Goal: Task Accomplishment & Management: Complete application form

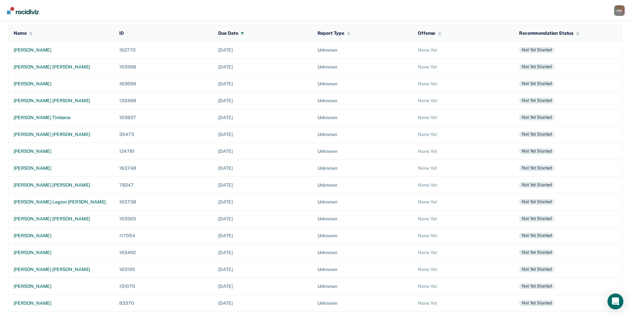
scroll to position [70, 0]
click at [47, 285] on div "[PERSON_NAME]" at bounding box center [61, 286] width 95 height 6
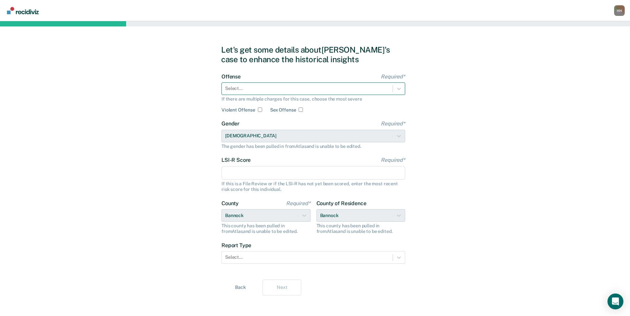
click at [317, 91] on div at bounding box center [307, 88] width 164 height 7
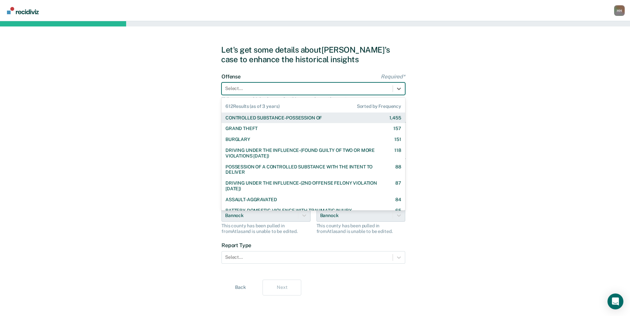
click at [308, 120] on div "CONTROLLED SUBSTANCE-POSSESSION OF" at bounding box center [274, 118] width 96 height 6
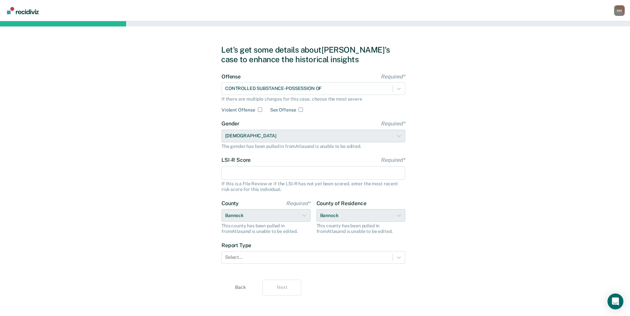
click at [290, 174] on input "LSI-R Score Required*" at bounding box center [314, 173] width 184 height 14
type input "24"
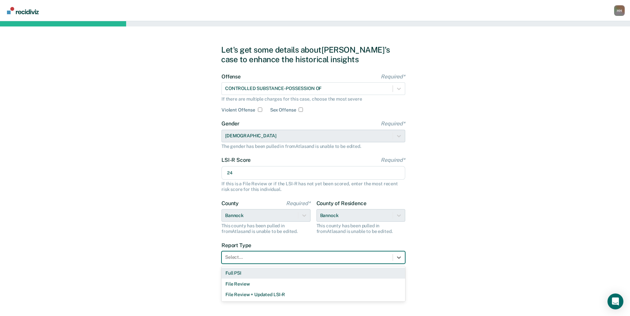
click at [283, 258] on div at bounding box center [307, 257] width 164 height 7
click at [274, 274] on div "Full PSI" at bounding box center [314, 273] width 184 height 11
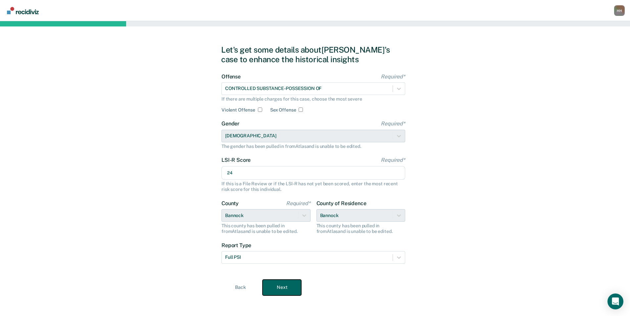
click at [278, 289] on button "Next" at bounding box center [282, 288] width 39 height 16
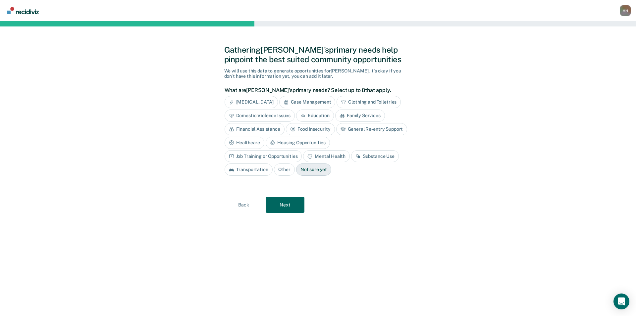
click at [303, 157] on div "Mental Health" at bounding box center [326, 156] width 46 height 12
click at [359, 155] on div "Substance Use" at bounding box center [383, 156] width 48 height 12
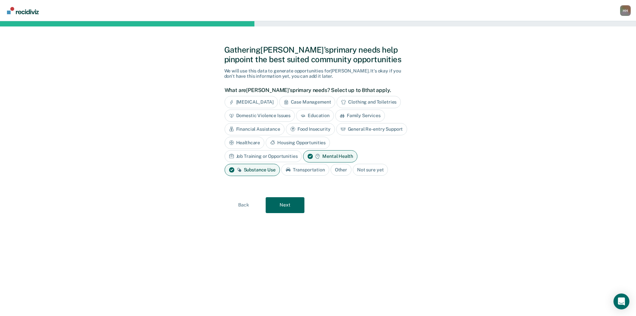
click at [302, 150] on div "Job Training or Opportunities" at bounding box center [263, 156] width 77 height 12
click at [314, 142] on div "Housing Opportunities" at bounding box center [298, 143] width 64 height 12
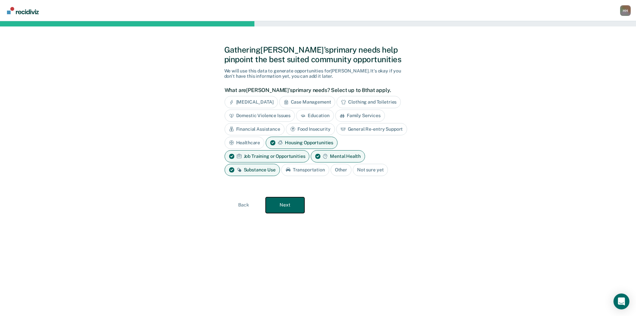
click at [297, 205] on button "Next" at bounding box center [285, 205] width 39 height 16
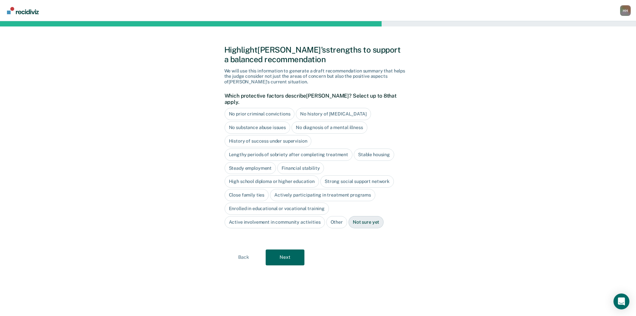
click at [340, 108] on div "No history of [MEDICAL_DATA]" at bounding box center [333, 114] width 75 height 12
click at [299, 135] on div "History of success under supervision" at bounding box center [268, 141] width 87 height 12
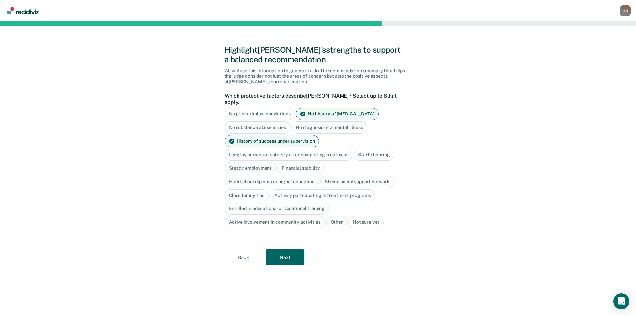
click at [236, 189] on div "Close family ties" at bounding box center [247, 195] width 44 height 12
click at [301, 189] on div "Actively participating in treatment programs" at bounding box center [330, 195] width 105 height 12
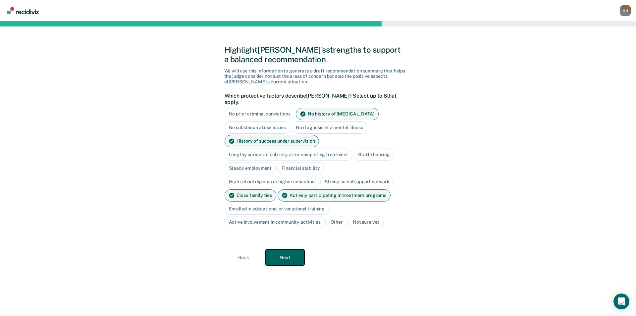
click at [291, 250] on button "Next" at bounding box center [285, 258] width 39 height 16
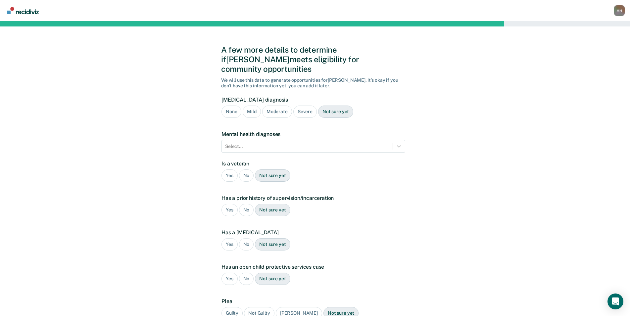
click at [305, 106] on div "Severe" at bounding box center [305, 112] width 24 height 12
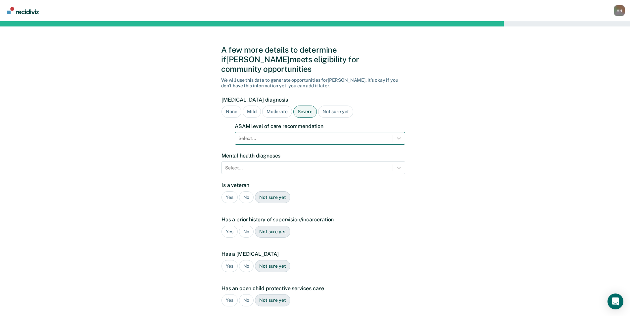
click at [300, 135] on div at bounding box center [313, 138] width 151 height 7
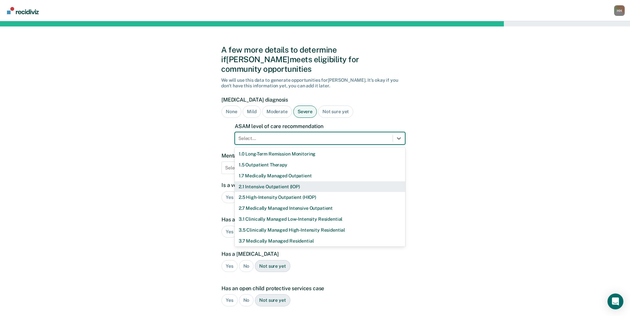
click at [291, 181] on div "2.1 Intensive Outpatient (IOP)" at bounding box center [320, 186] width 171 height 11
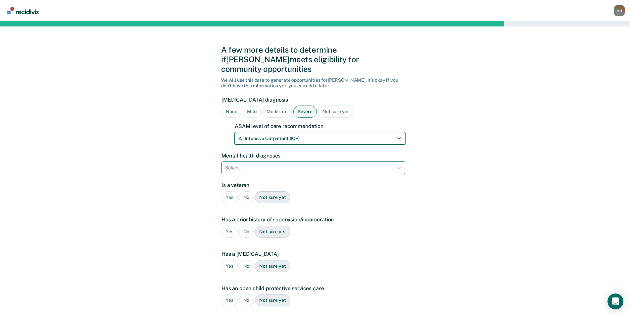
click at [296, 165] on div at bounding box center [307, 168] width 164 height 7
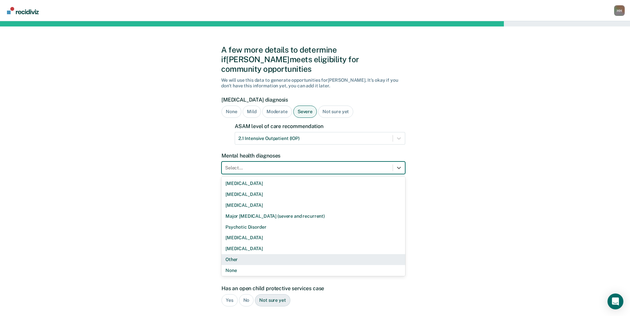
click at [260, 254] on div "Other" at bounding box center [314, 259] width 184 height 11
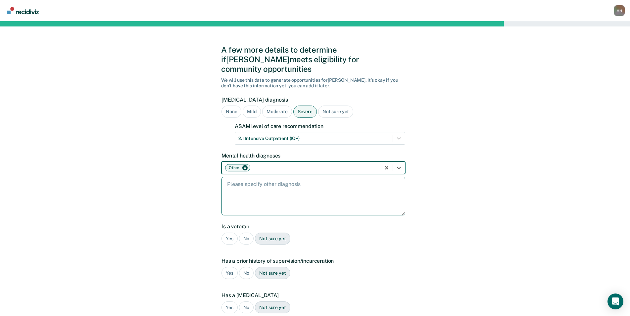
click at [257, 186] on textarea at bounding box center [314, 196] width 184 height 39
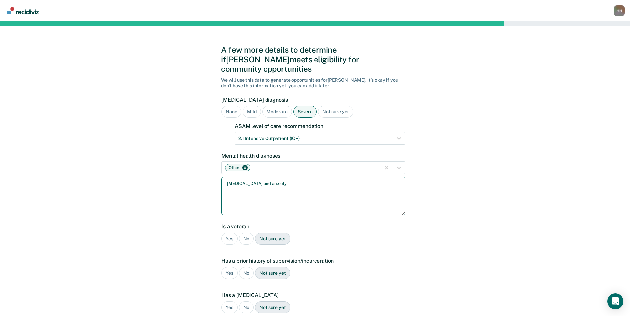
type textarea "[MEDICAL_DATA] and anxiety"
click at [247, 233] on div "No" at bounding box center [246, 239] width 15 height 12
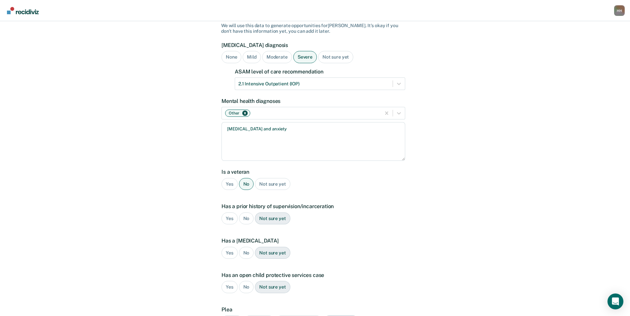
scroll to position [66, 0]
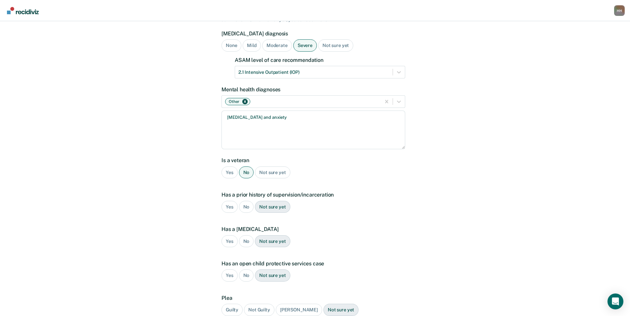
click at [230, 201] on div "Yes" at bounding box center [230, 207] width 16 height 12
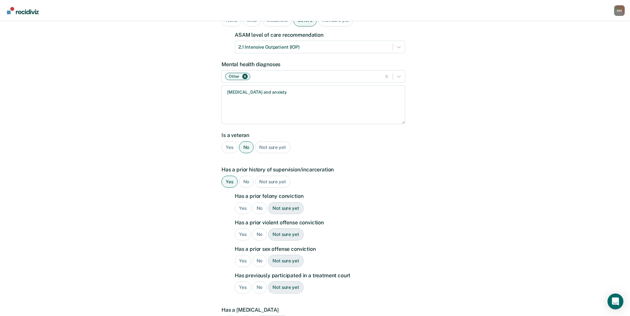
scroll to position [166, 0]
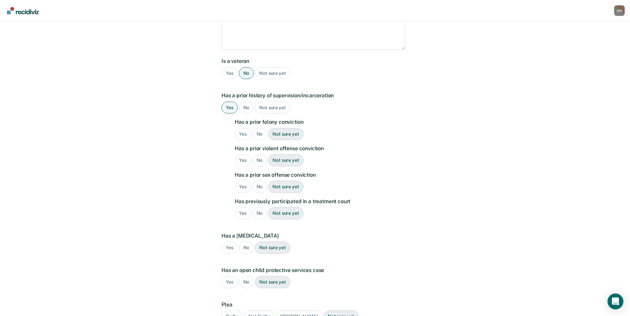
click at [258, 128] on div "No" at bounding box center [259, 134] width 15 height 12
click at [261, 154] on div "No" at bounding box center [259, 160] width 15 height 12
click at [257, 181] on div "No" at bounding box center [259, 187] width 15 height 12
click at [258, 207] on div "No" at bounding box center [259, 213] width 15 height 12
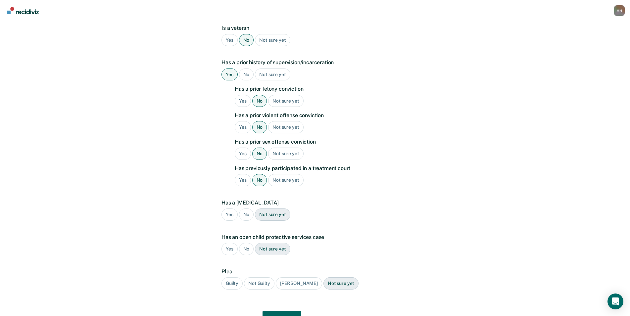
click at [247, 209] on div "No" at bounding box center [246, 215] width 15 height 12
click at [247, 243] on div "No" at bounding box center [246, 249] width 15 height 12
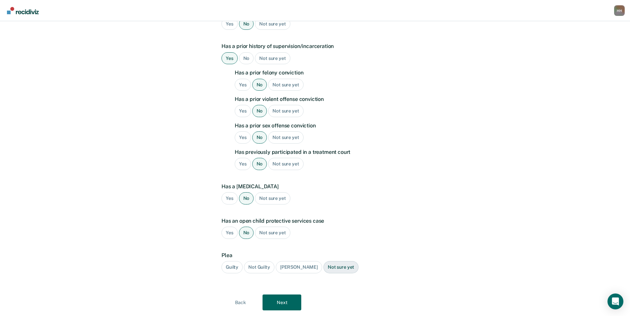
scroll to position [224, 0]
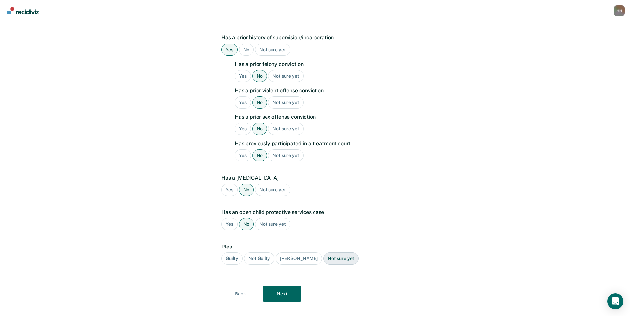
drag, startPoint x: 230, startPoint y: 245, endPoint x: 243, endPoint y: 254, distance: 16.3
click at [230, 253] on div "Guilty" at bounding box center [232, 259] width 21 height 12
click at [279, 286] on button "Next" at bounding box center [282, 294] width 39 height 16
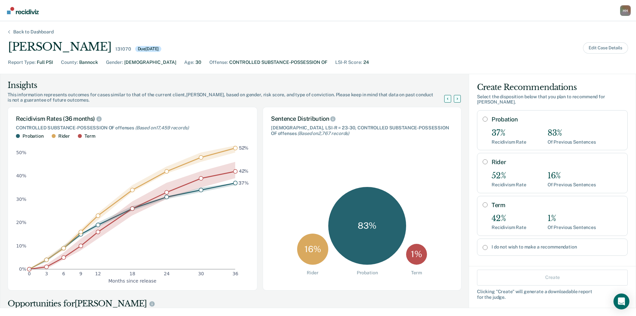
click at [483, 117] on input "Probation" at bounding box center [485, 119] width 5 height 5
radio input "true"
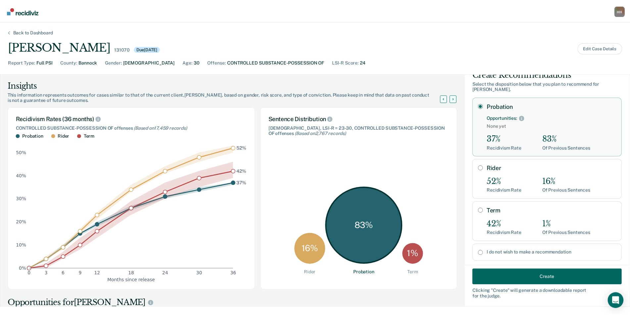
scroll to position [20, 0]
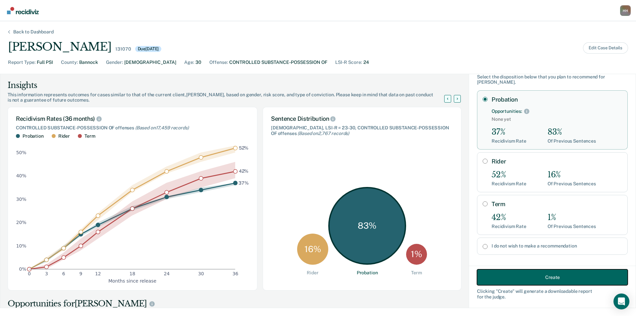
click at [514, 279] on button "Create" at bounding box center [552, 278] width 151 height 16
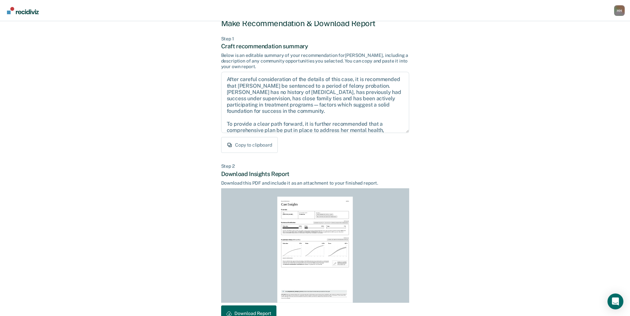
scroll to position [33, 0]
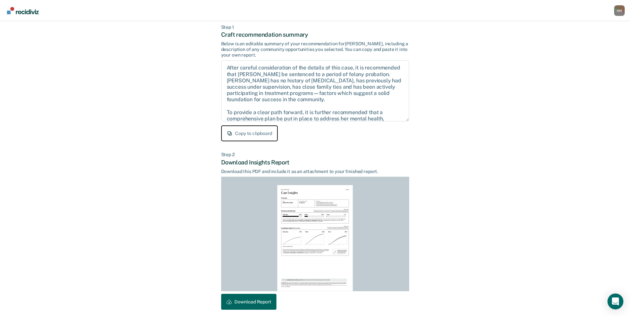
click at [258, 130] on button "Copy to clipboard" at bounding box center [249, 134] width 57 height 16
click at [266, 297] on button "Download Report" at bounding box center [248, 302] width 55 height 16
